Goal: Transaction & Acquisition: Purchase product/service

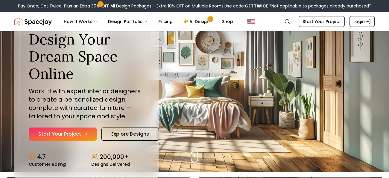
click at [72, 136] on link "Start Your Project" at bounding box center [63, 134] width 68 height 13
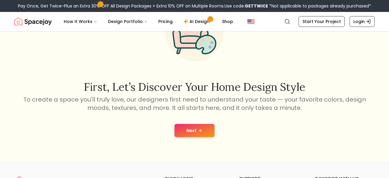
scroll to position [57, 0]
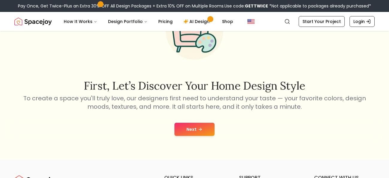
click at [206, 128] on button "Next" at bounding box center [194, 129] width 40 height 13
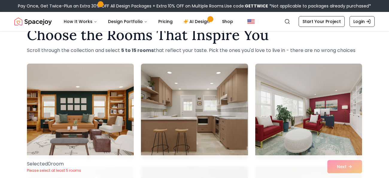
scroll to position [17, 0]
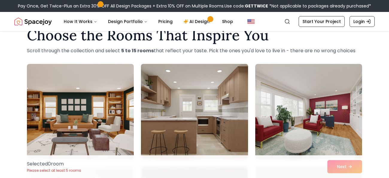
click at [212, 120] on img at bounding box center [194, 112] width 112 height 101
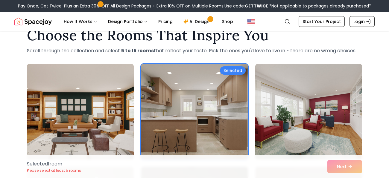
click at [330, 168] on div "Selected 1 room Please select at least 5 rooms Next" at bounding box center [194, 167] width 345 height 23
click at [343, 170] on div "Selected 1 room Please select at least 5 rooms Next" at bounding box center [194, 167] width 345 height 23
click at [343, 168] on div "Selected 1 room Please select at least 5 rooms Next" at bounding box center [194, 167] width 345 height 23
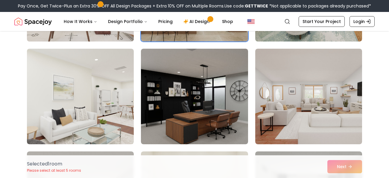
scroll to position [137, 0]
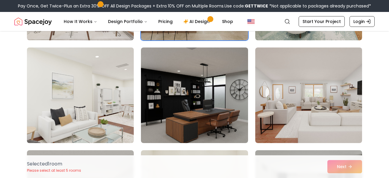
click at [95, 102] on img at bounding box center [80, 95] width 112 height 101
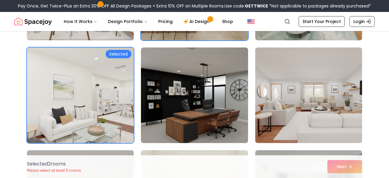
click at [359, 78] on img at bounding box center [309, 95] width 112 height 101
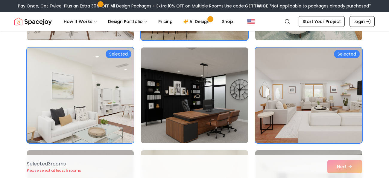
click at [125, 54] on div "Selected" at bounding box center [119, 54] width 26 height 8
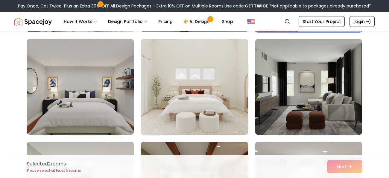
scroll to position [249, 0]
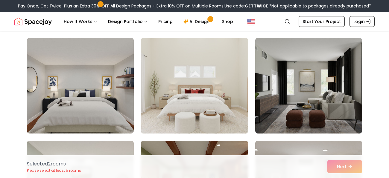
click at [197, 88] on img at bounding box center [194, 86] width 112 height 101
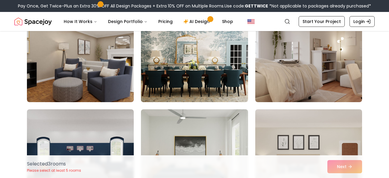
scroll to position [692, 0]
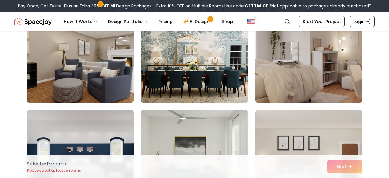
click at [337, 41] on img at bounding box center [309, 55] width 112 height 101
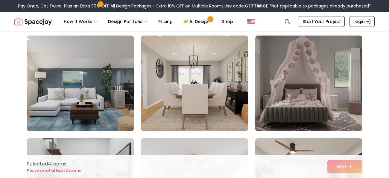
scroll to position [1280, 0]
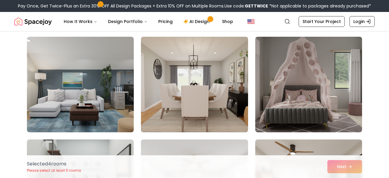
click at [210, 75] on img at bounding box center [194, 84] width 112 height 101
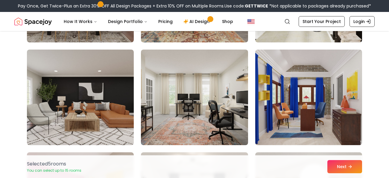
scroll to position [1886, 0]
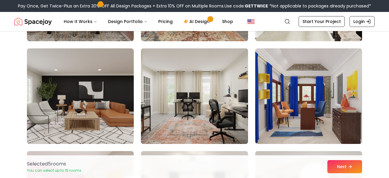
click at [207, 85] on img at bounding box center [194, 96] width 112 height 101
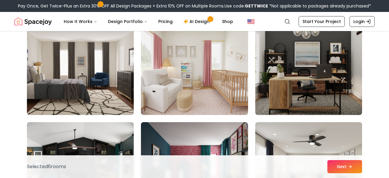
scroll to position [2222, 0]
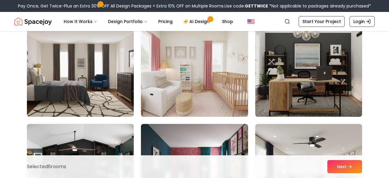
click at [193, 81] on img at bounding box center [194, 69] width 112 height 101
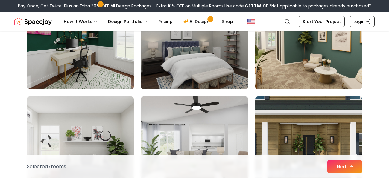
click at [343, 163] on button "Next" at bounding box center [344, 166] width 35 height 13
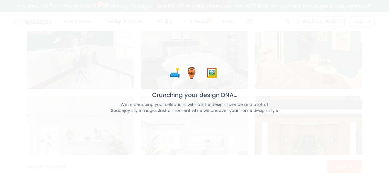
scroll to position [3073, 0]
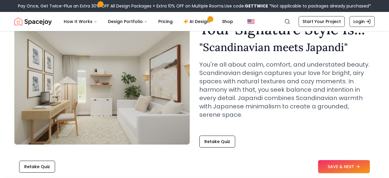
scroll to position [34, 0]
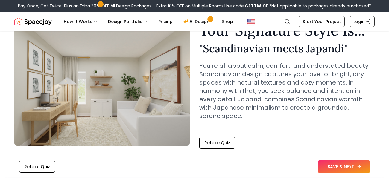
click at [330, 163] on button "SAVE & NEXT" at bounding box center [344, 166] width 52 height 13
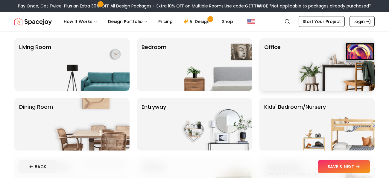
scroll to position [42, 0]
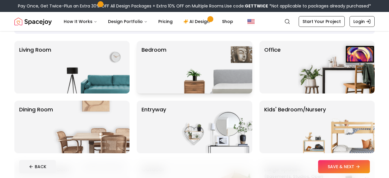
click at [200, 69] on img at bounding box center [214, 67] width 77 height 53
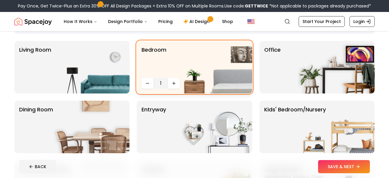
click at [176, 81] on img at bounding box center [214, 67] width 77 height 53
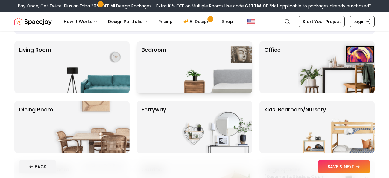
click at [179, 76] on img at bounding box center [214, 67] width 77 height 53
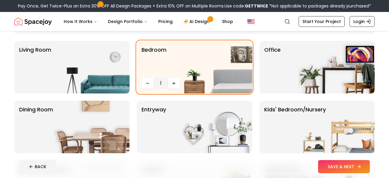
click at [331, 169] on button "SAVE & NEXT" at bounding box center [344, 166] width 52 height 13
